Goal: Transaction & Acquisition: Purchase product/service

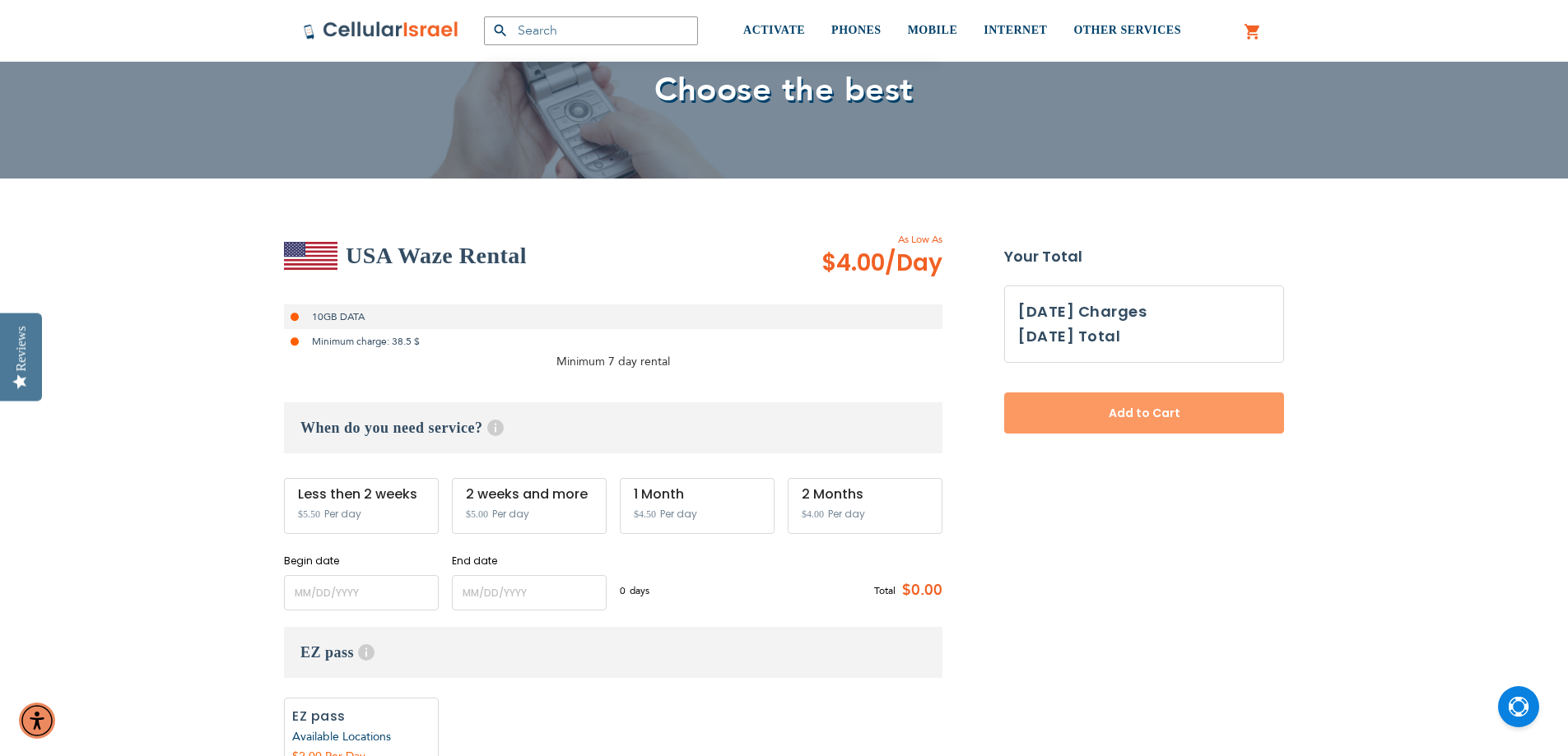
scroll to position [247, 0]
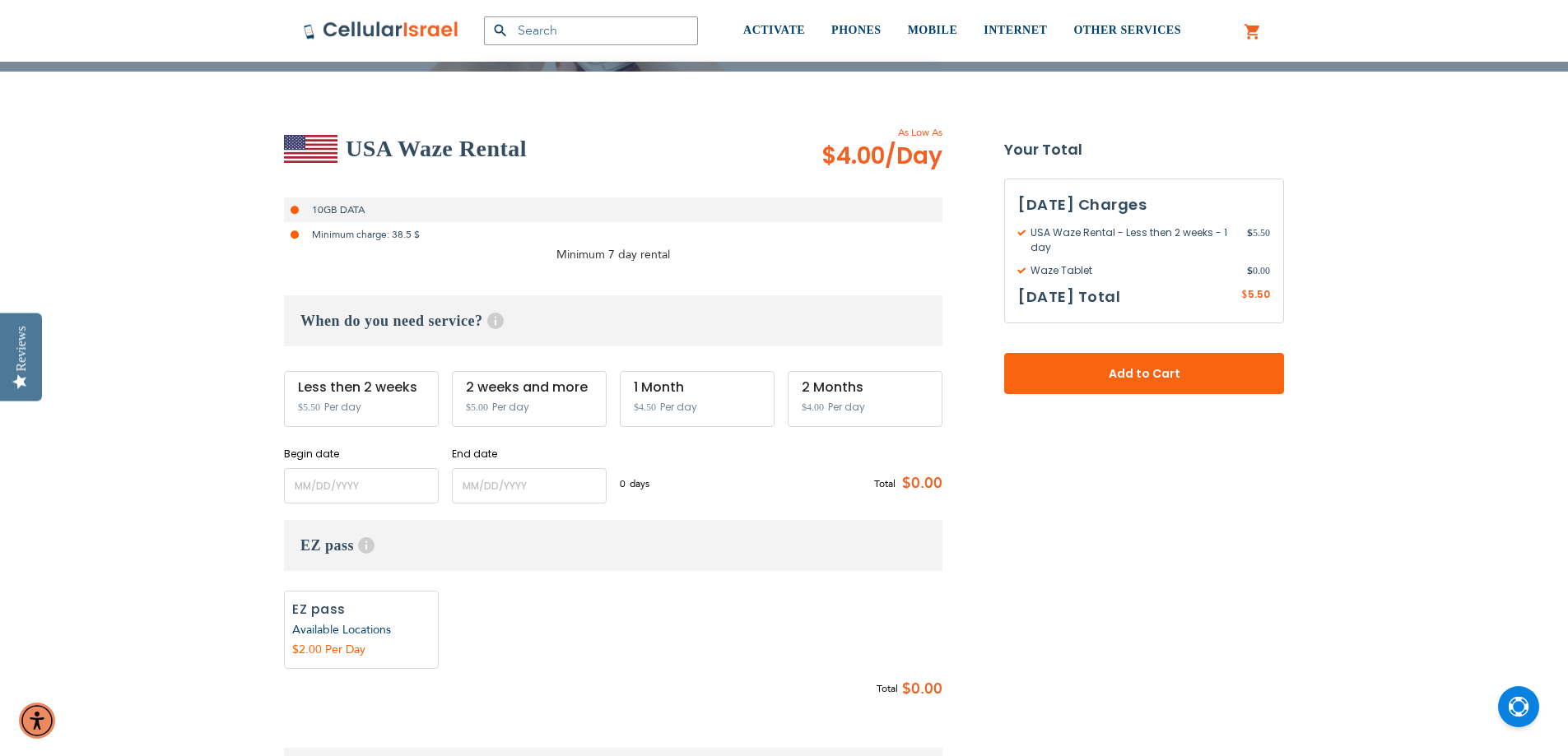
click at [363, 407] on div "Less then 2 weeks $5.50 Per day" at bounding box center [361, 399] width 154 height 56
click at [354, 401] on span "Per day" at bounding box center [342, 407] width 37 height 14
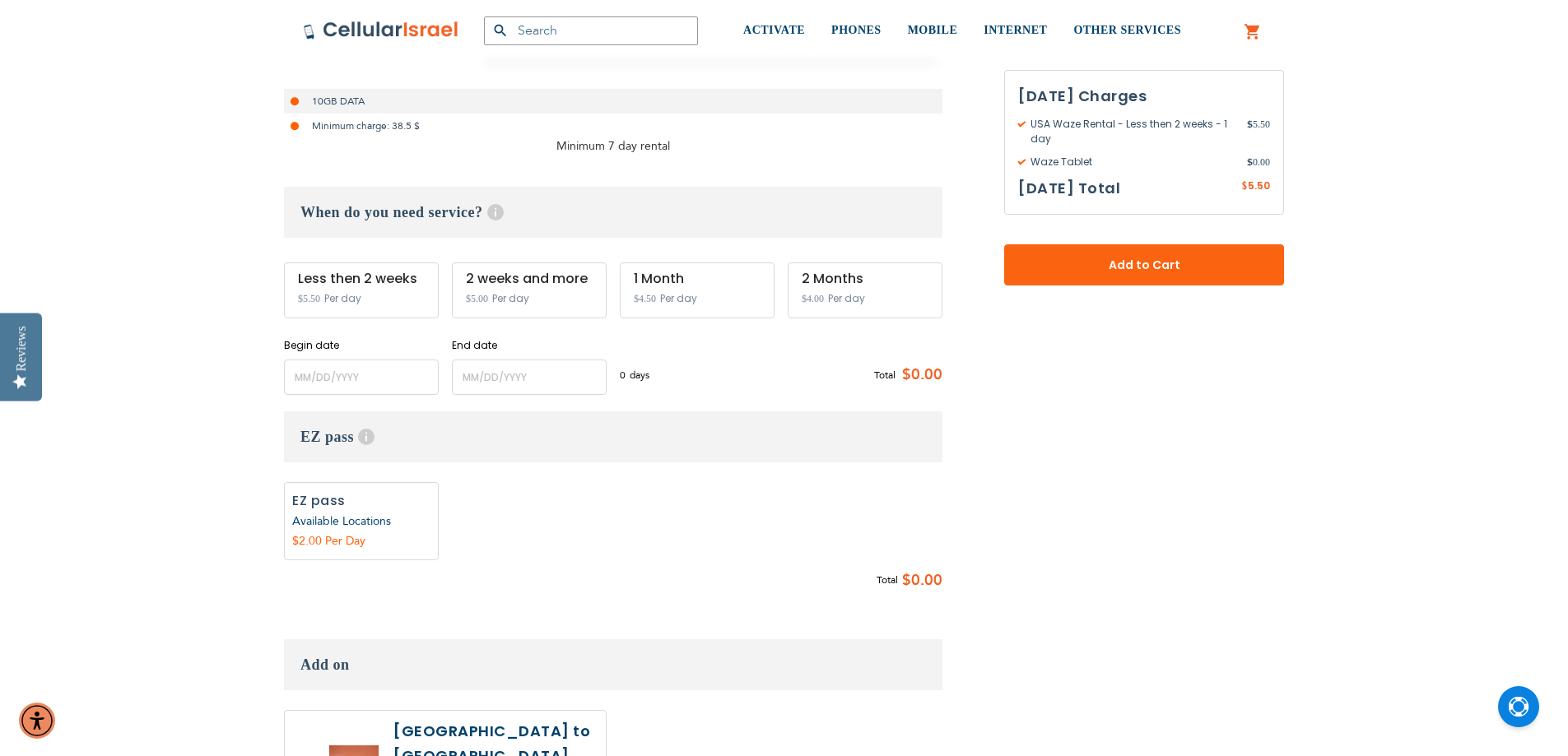
scroll to position [329, 0]
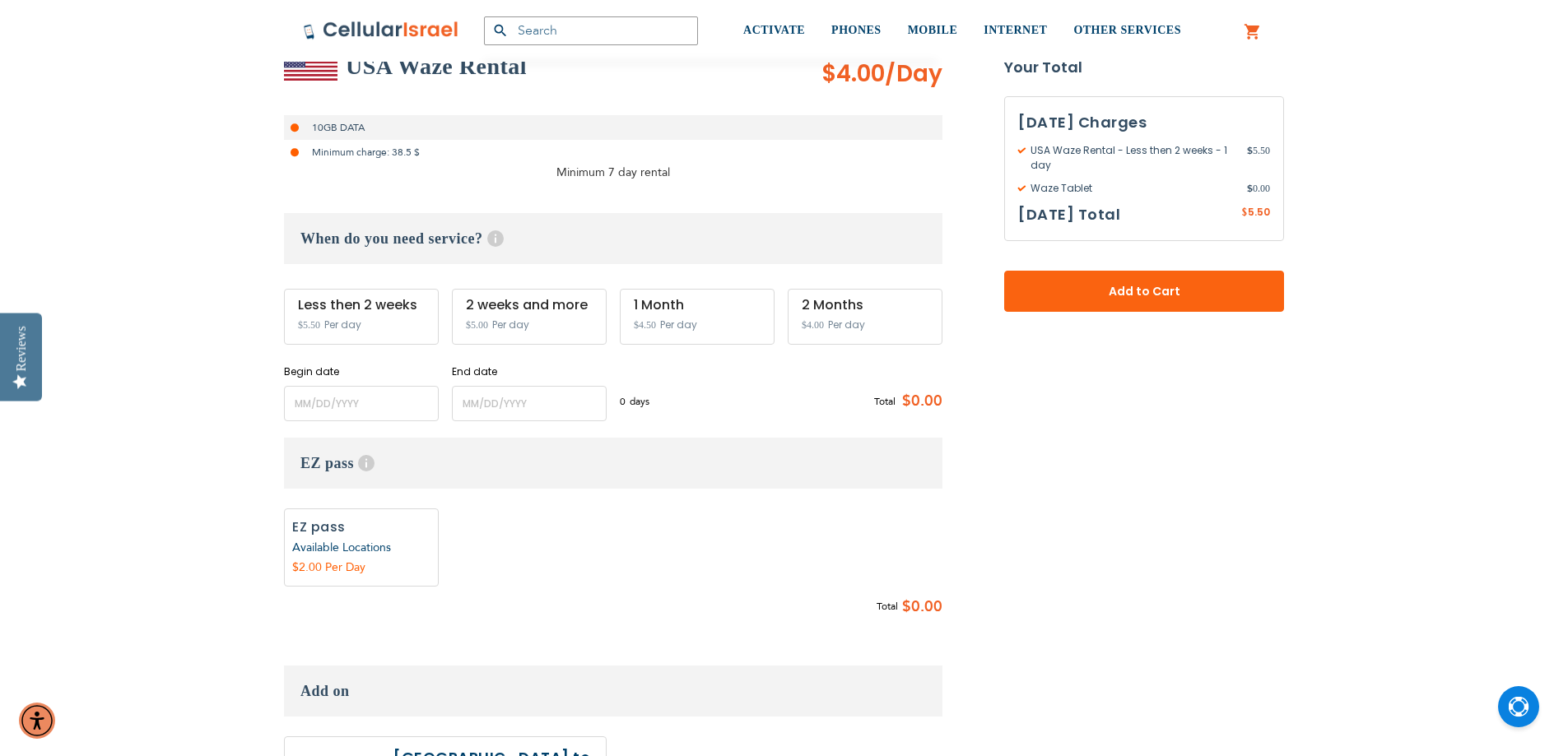
click at [401, 240] on h3 "When do you need service? Help Service starts at 12 AM of the start date and en…" at bounding box center [612, 238] width 659 height 51
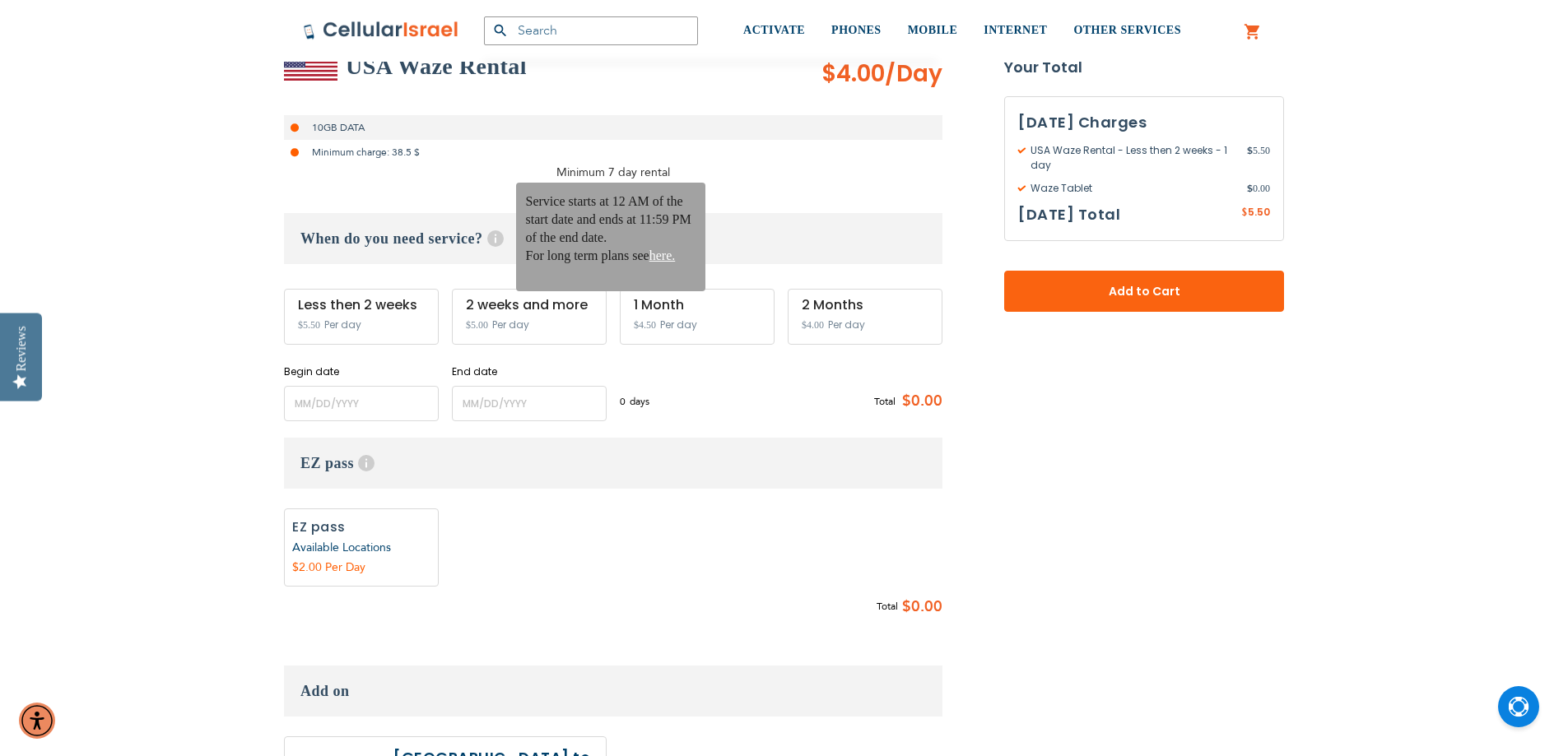
click at [498, 240] on span "Help" at bounding box center [495, 238] width 16 height 16
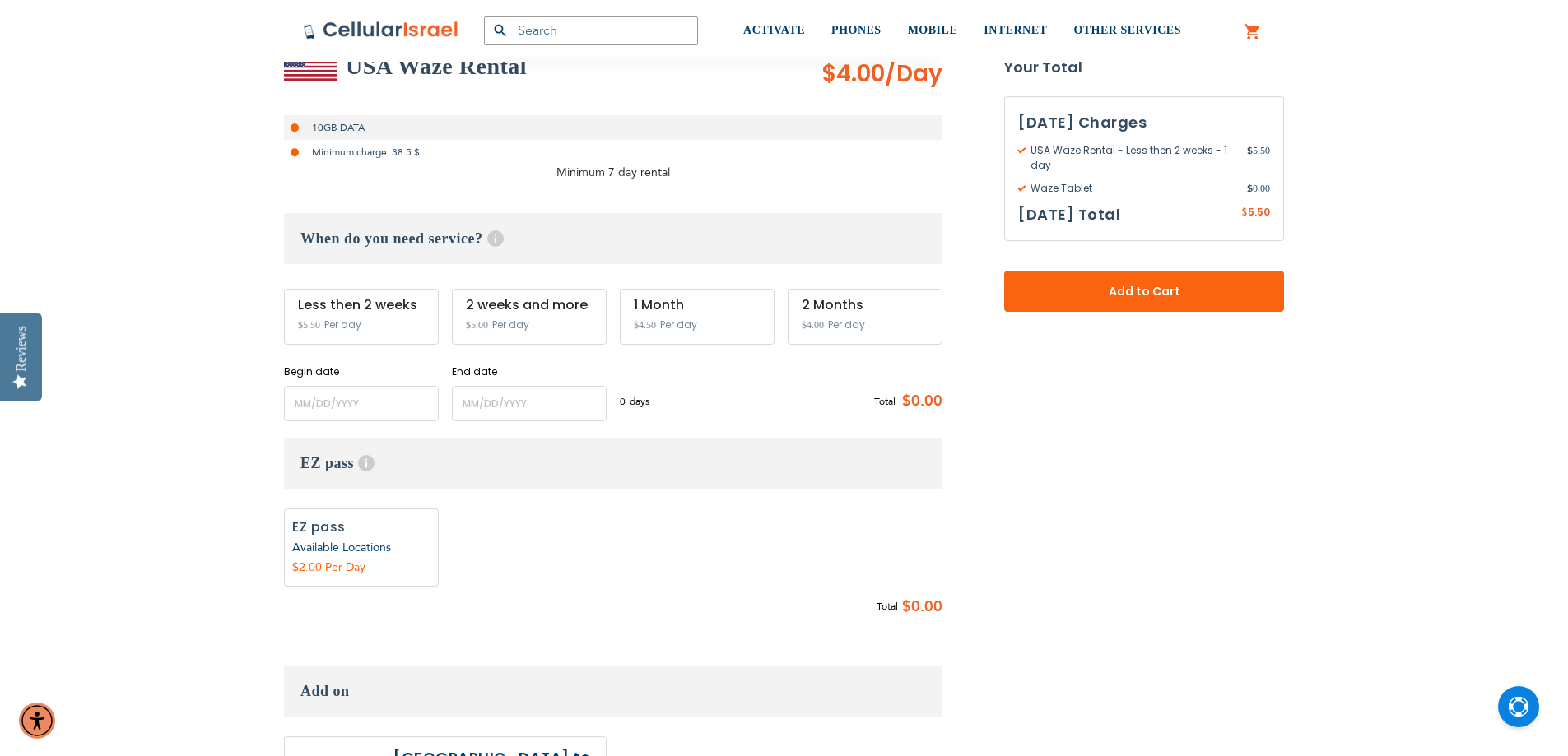
drag, startPoint x: 332, startPoint y: 329, endPoint x: 330, endPoint y: 317, distance: 12.2
click at [331, 330] on span "Per day" at bounding box center [342, 324] width 37 height 14
click at [330, 315] on div "Less then 2 weeks $5.50 Per day" at bounding box center [361, 317] width 154 height 56
drag, startPoint x: 330, startPoint y: 315, endPoint x: 326, endPoint y: 325, distance: 10.8
click at [329, 320] on div "Less then 2 weeks $5.50 Per day" at bounding box center [361, 317] width 154 height 56
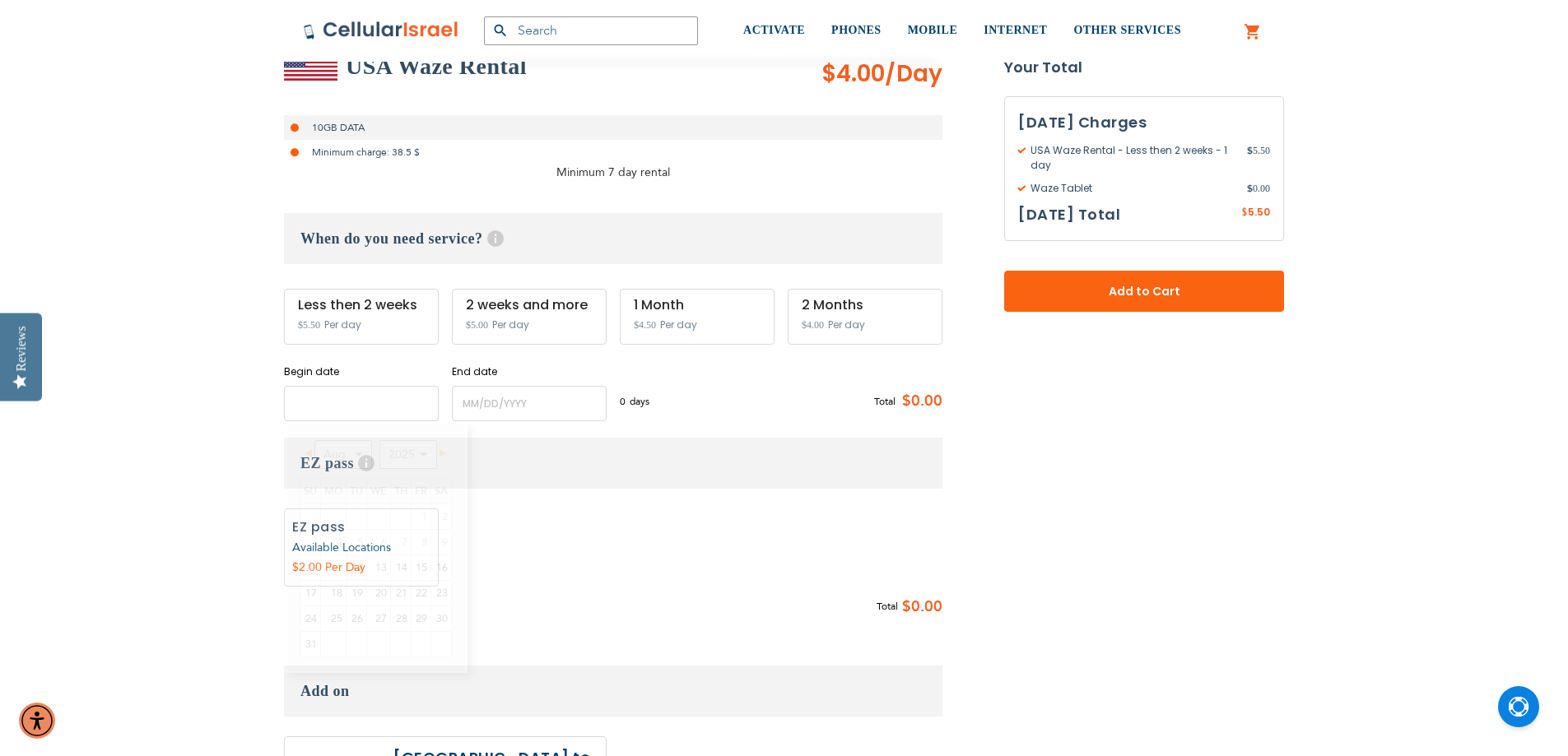
click at [301, 406] on input "name" at bounding box center [361, 403] width 154 height 36
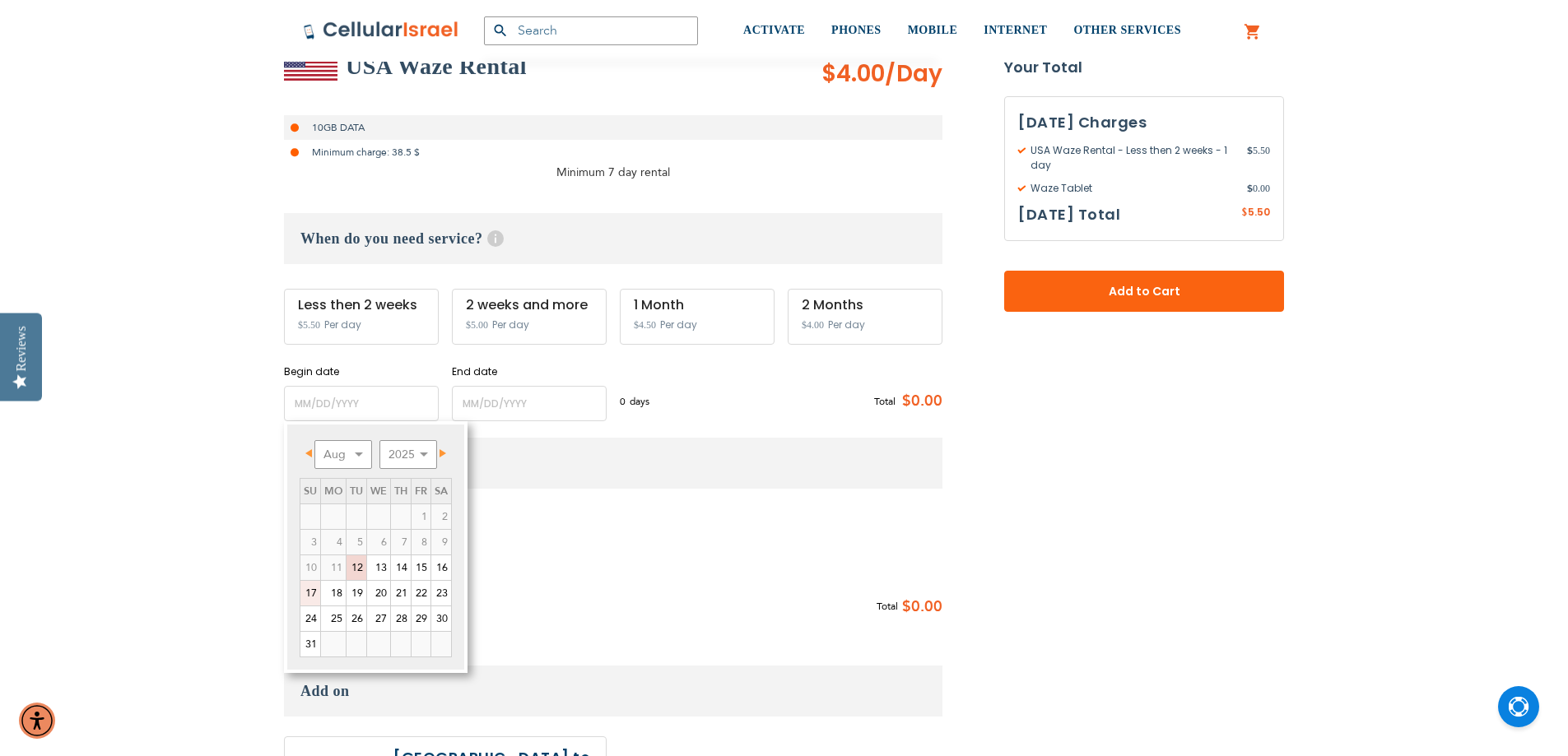
click at [318, 592] on link "17" at bounding box center [311, 594] width 19 height 25
type input "[DATE]"
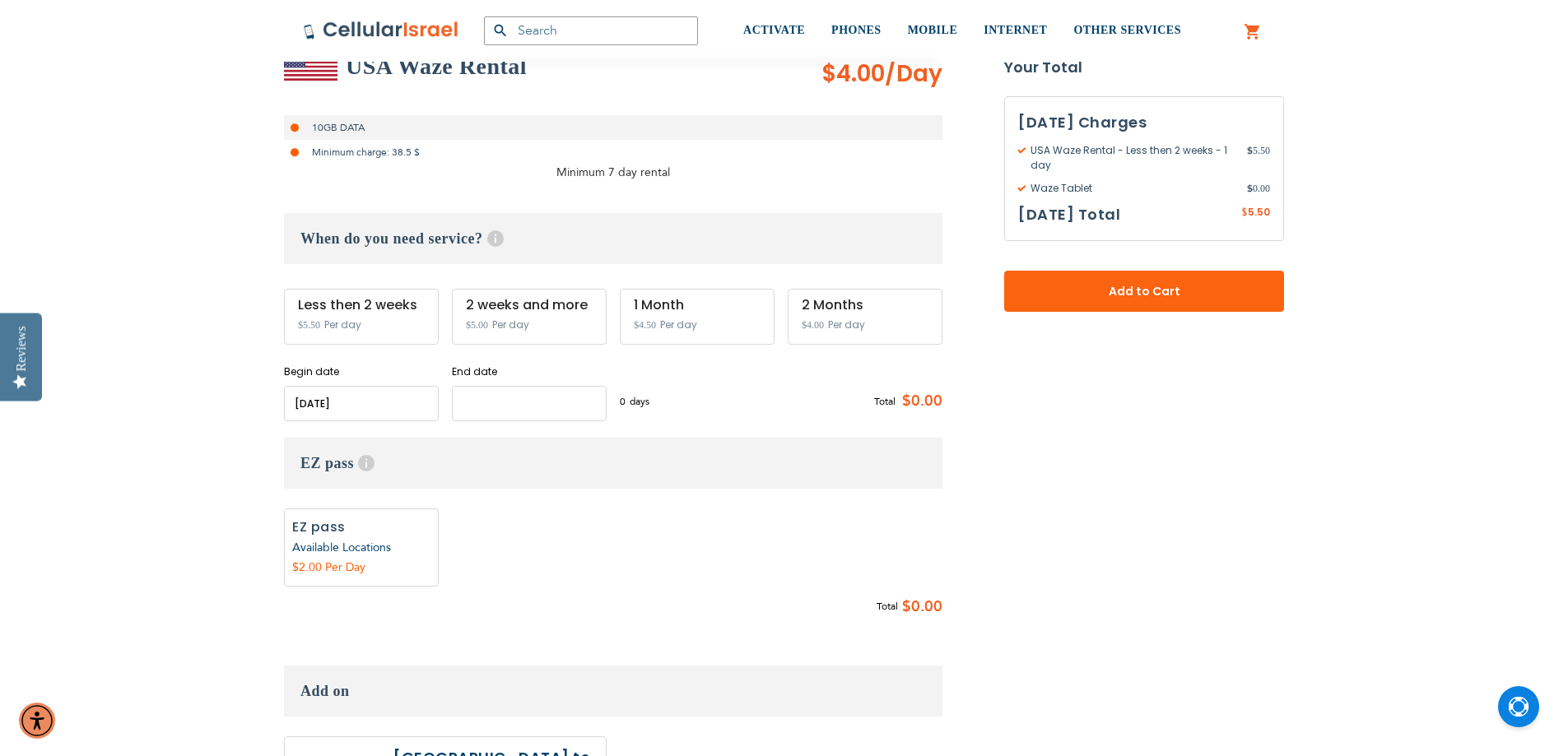
click at [560, 408] on input "name" at bounding box center [529, 403] width 154 height 36
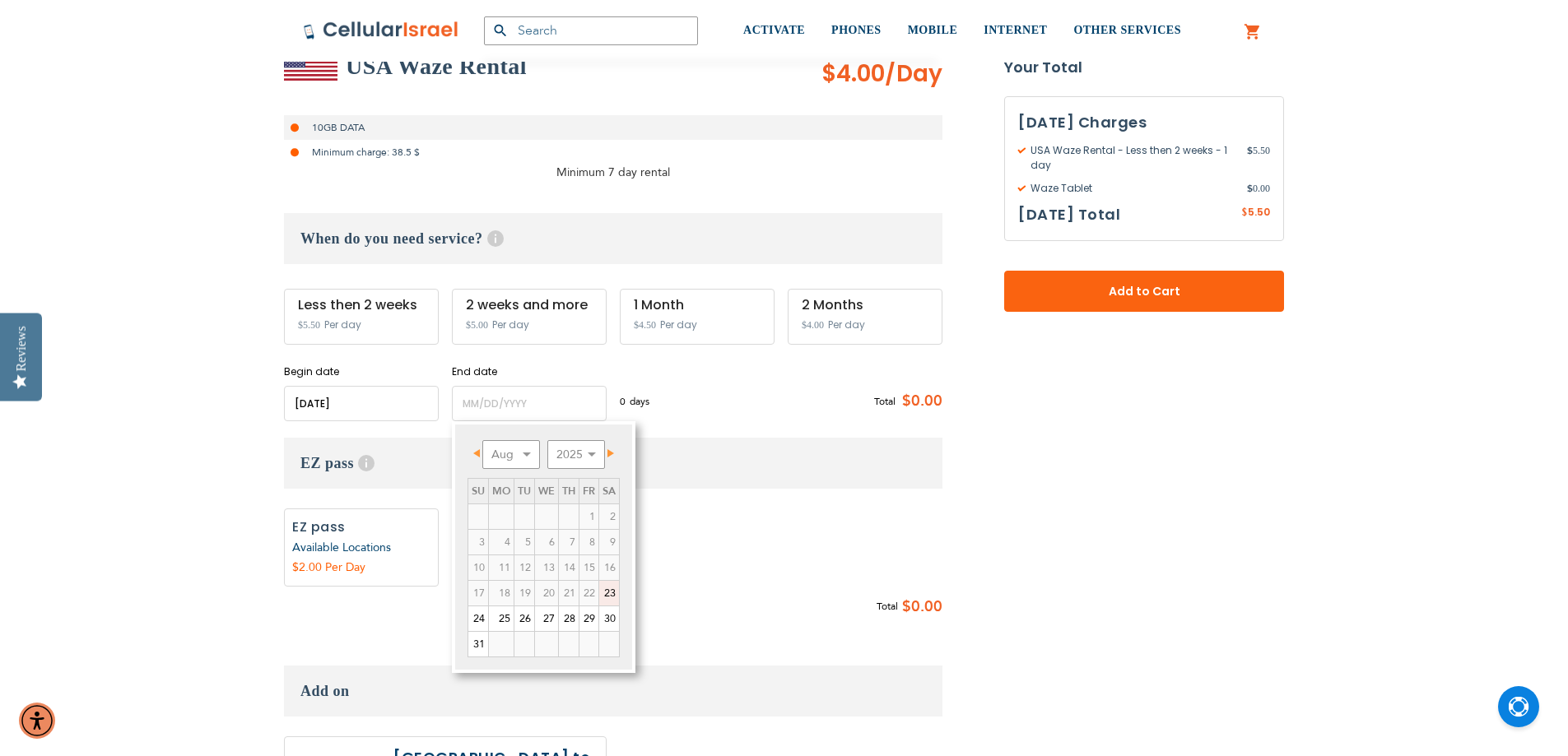
click at [610, 590] on link "23" at bounding box center [608, 594] width 19 height 25
type input "[DATE]"
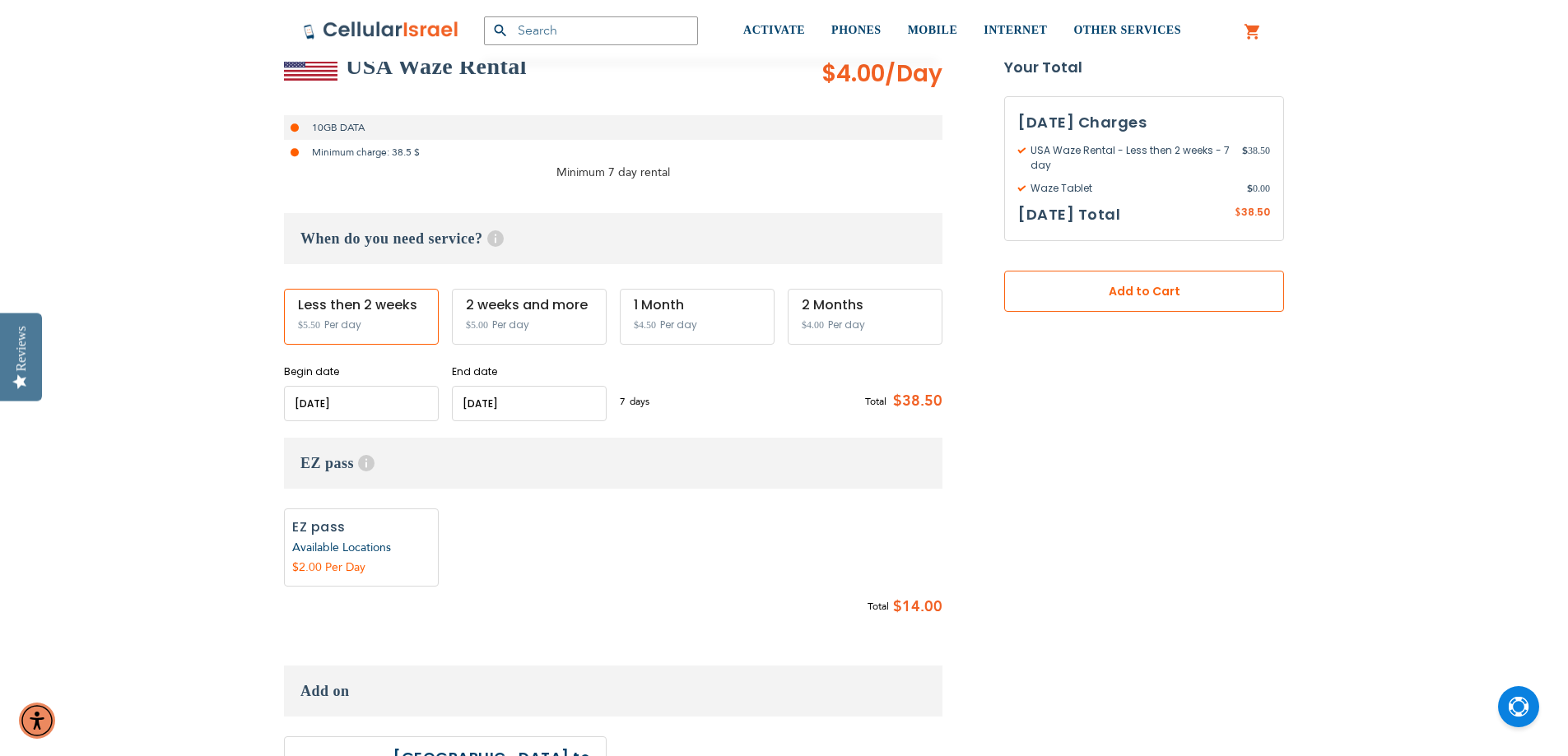
click at [1112, 296] on span "Add to Cart" at bounding box center [1145, 292] width 172 height 17
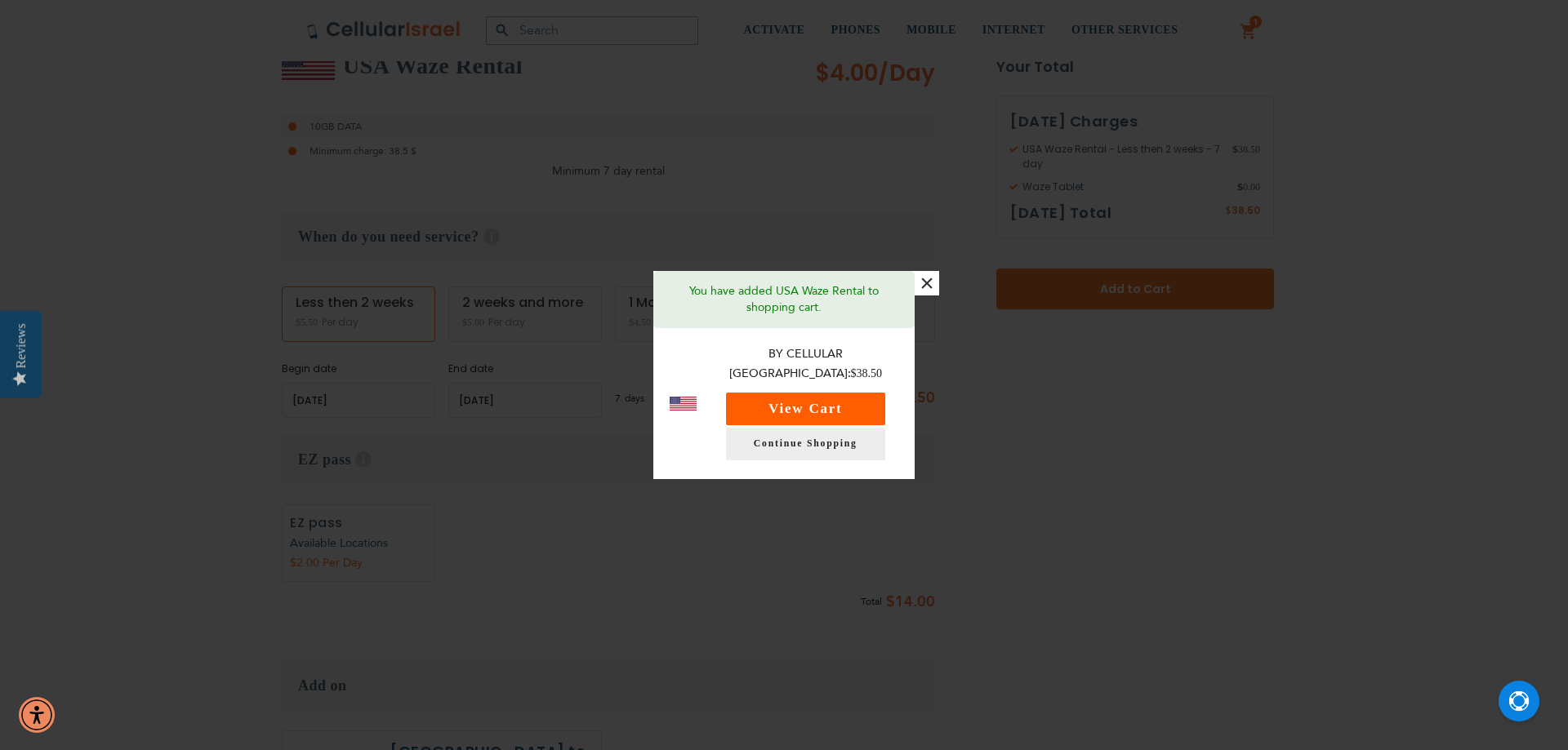
click at [868, 400] on button "View Cart" at bounding box center [806, 409] width 159 height 33
